Goal: Transaction & Acquisition: Purchase product/service

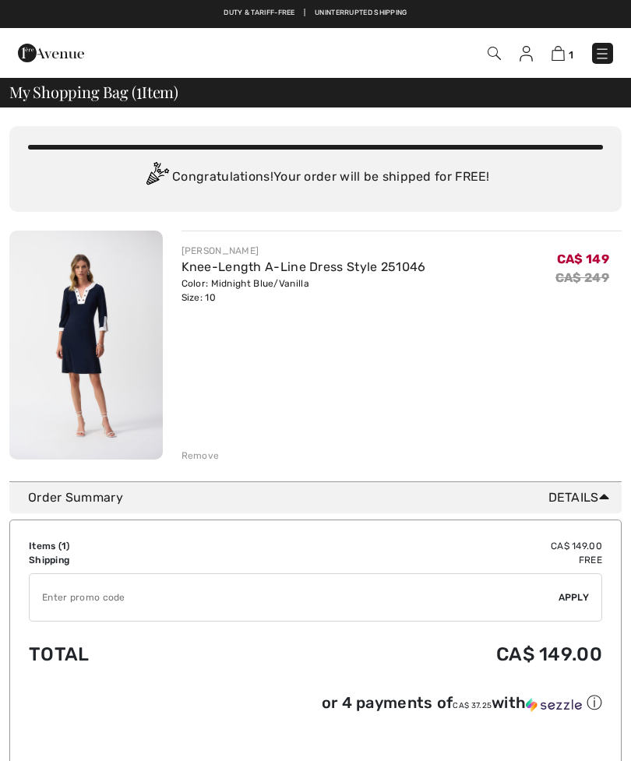
click at [605, 62] on img at bounding box center [603, 54] width 16 height 16
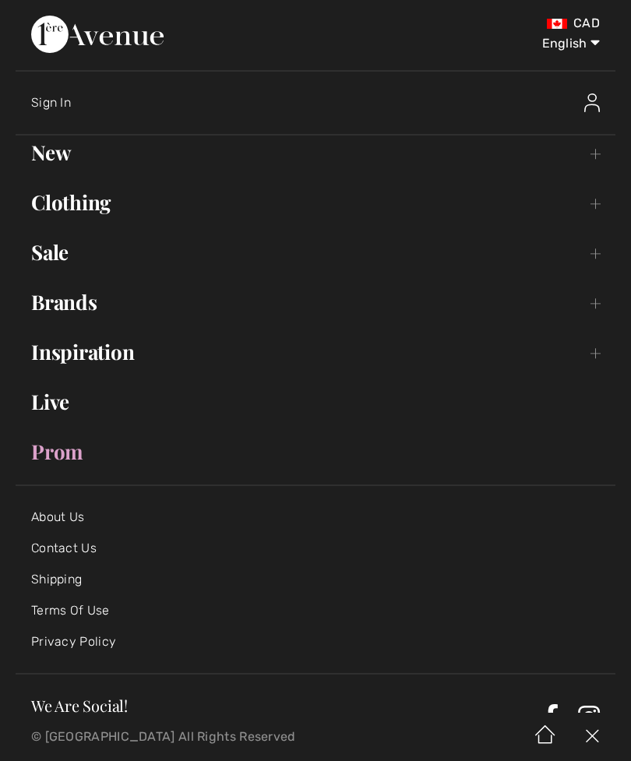
click at [69, 210] on link "Clothing Toggle submenu" at bounding box center [316, 202] width 600 height 34
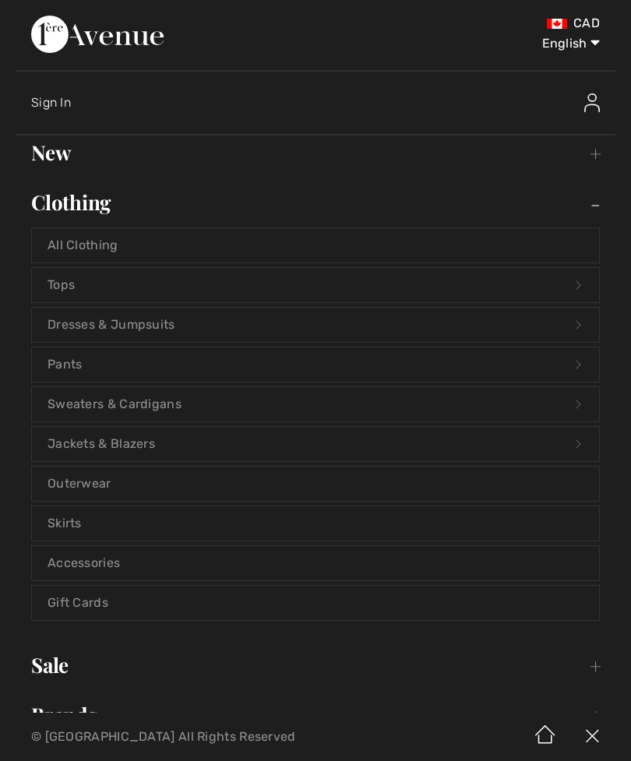
click at [67, 318] on link "Dresses & Jumpsuits Open submenu" at bounding box center [315, 325] width 567 height 34
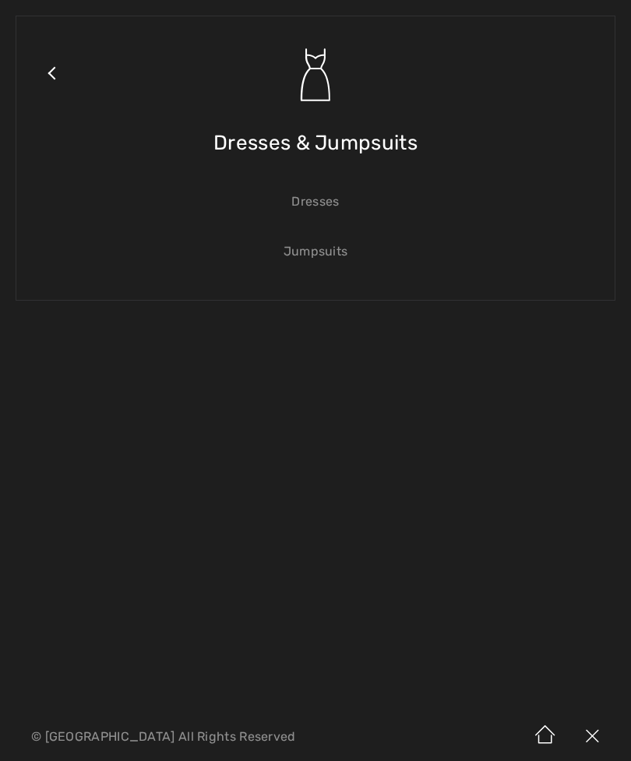
click at [305, 203] on link "Dresses" at bounding box center [315, 202] width 567 height 34
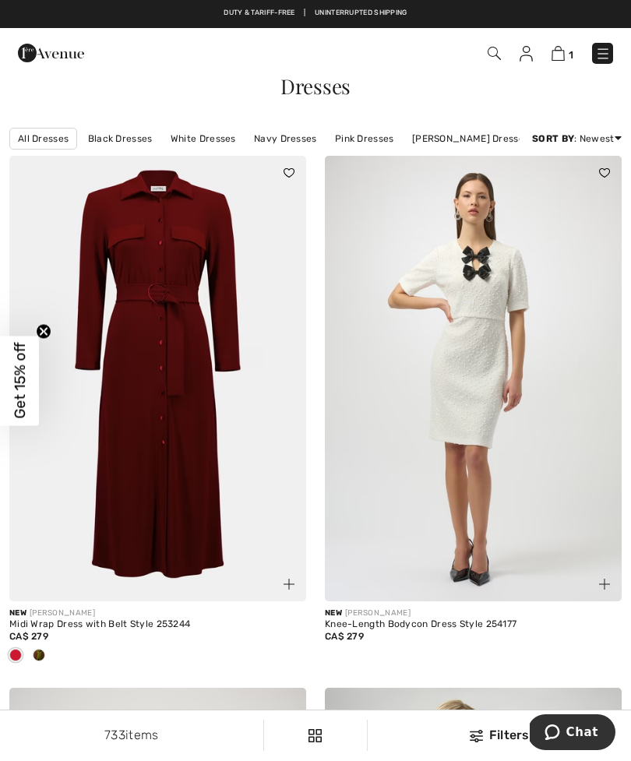
click at [118, 143] on link "Black Dresses" at bounding box center [120, 139] width 80 height 20
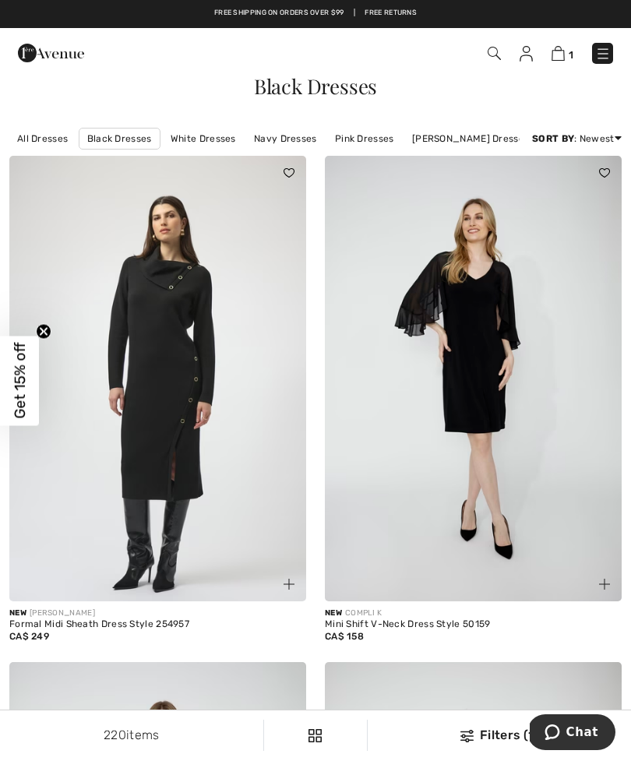
click at [568, 192] on link "Price: Low to High" at bounding box center [560, 180] width 100 height 23
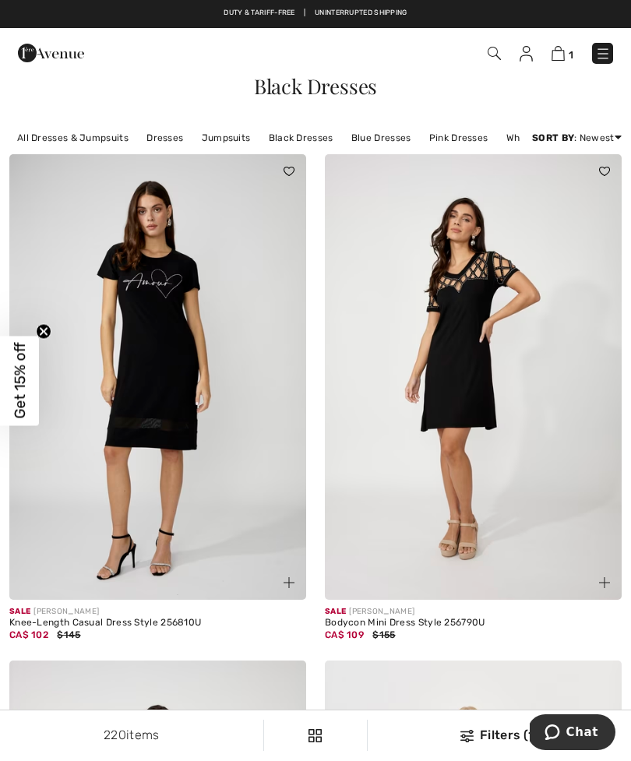
click at [492, 436] on img at bounding box center [473, 377] width 297 height 446
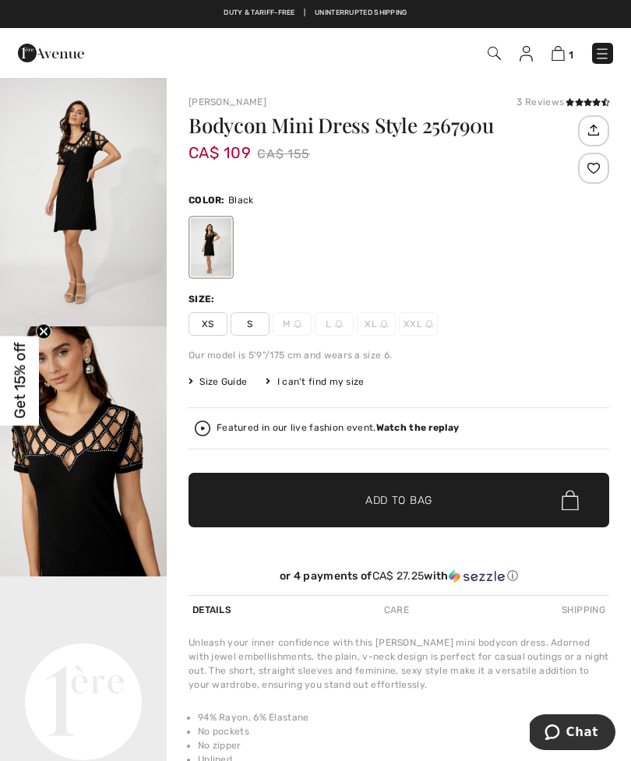
click at [86, 209] on img "1 / 4" at bounding box center [83, 201] width 167 height 250
